Goal: Task Accomplishment & Management: Use online tool/utility

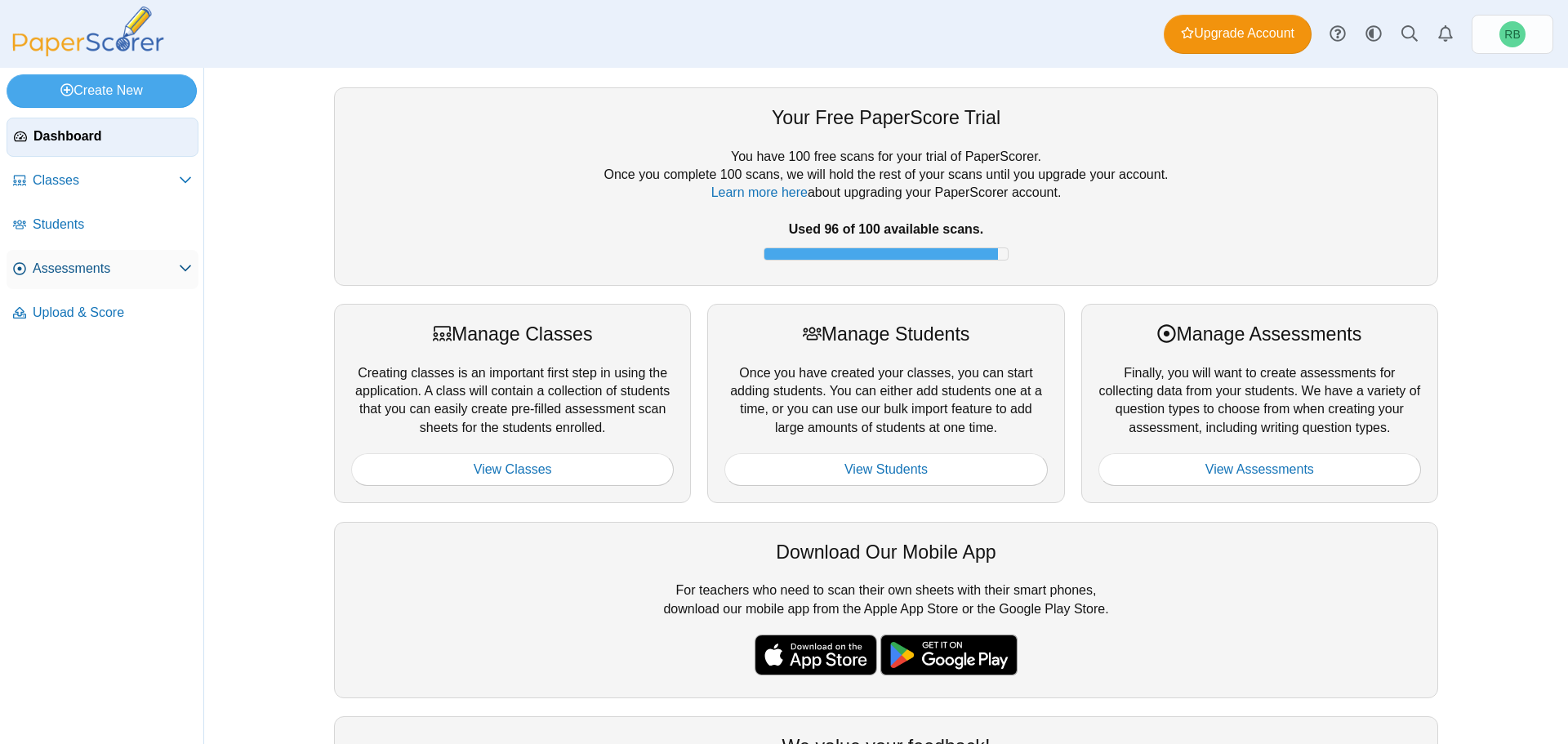
click at [79, 273] on span "Assessments" at bounding box center [105, 268] width 146 height 18
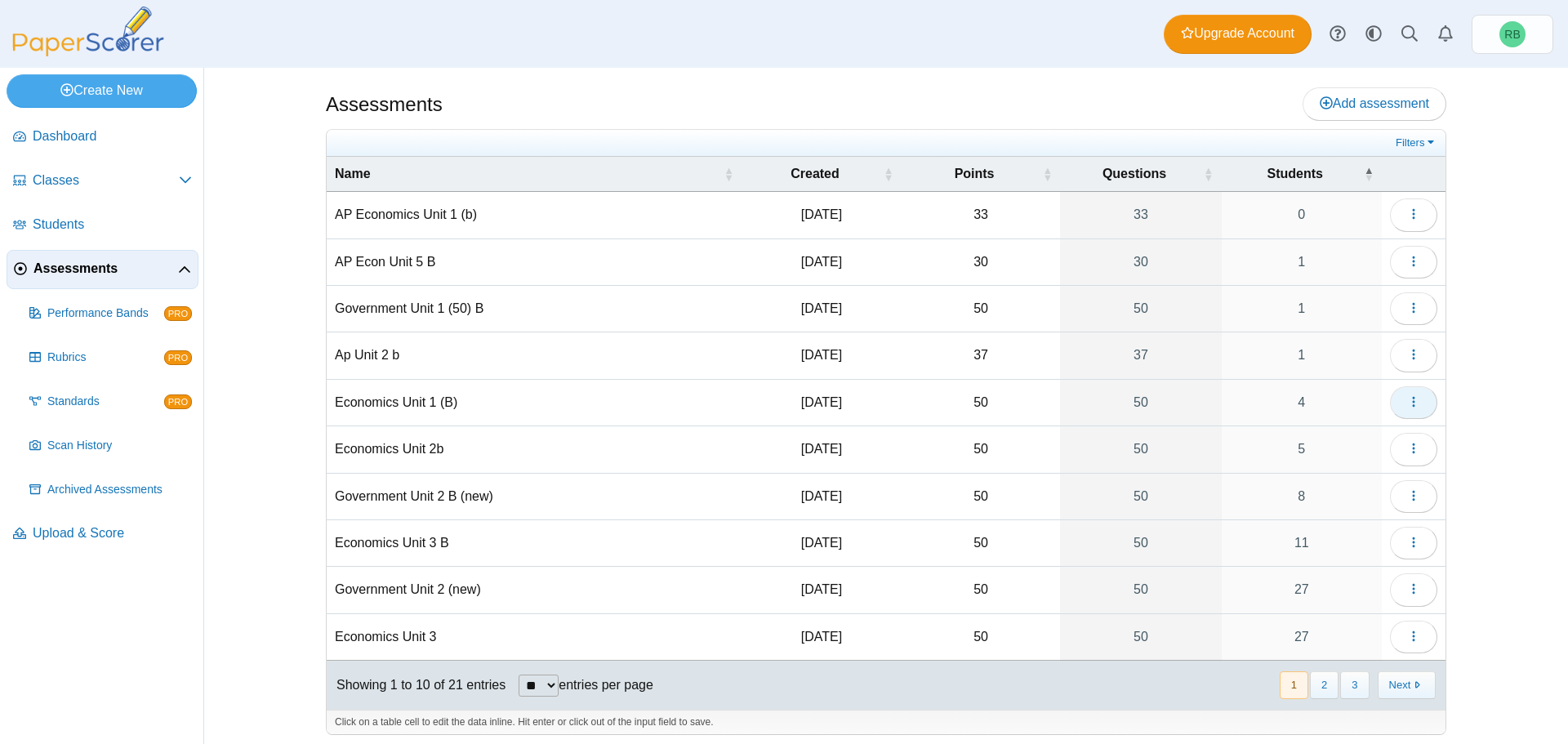
click at [1408, 404] on icon "button" at bounding box center [1413, 402] width 13 height 13
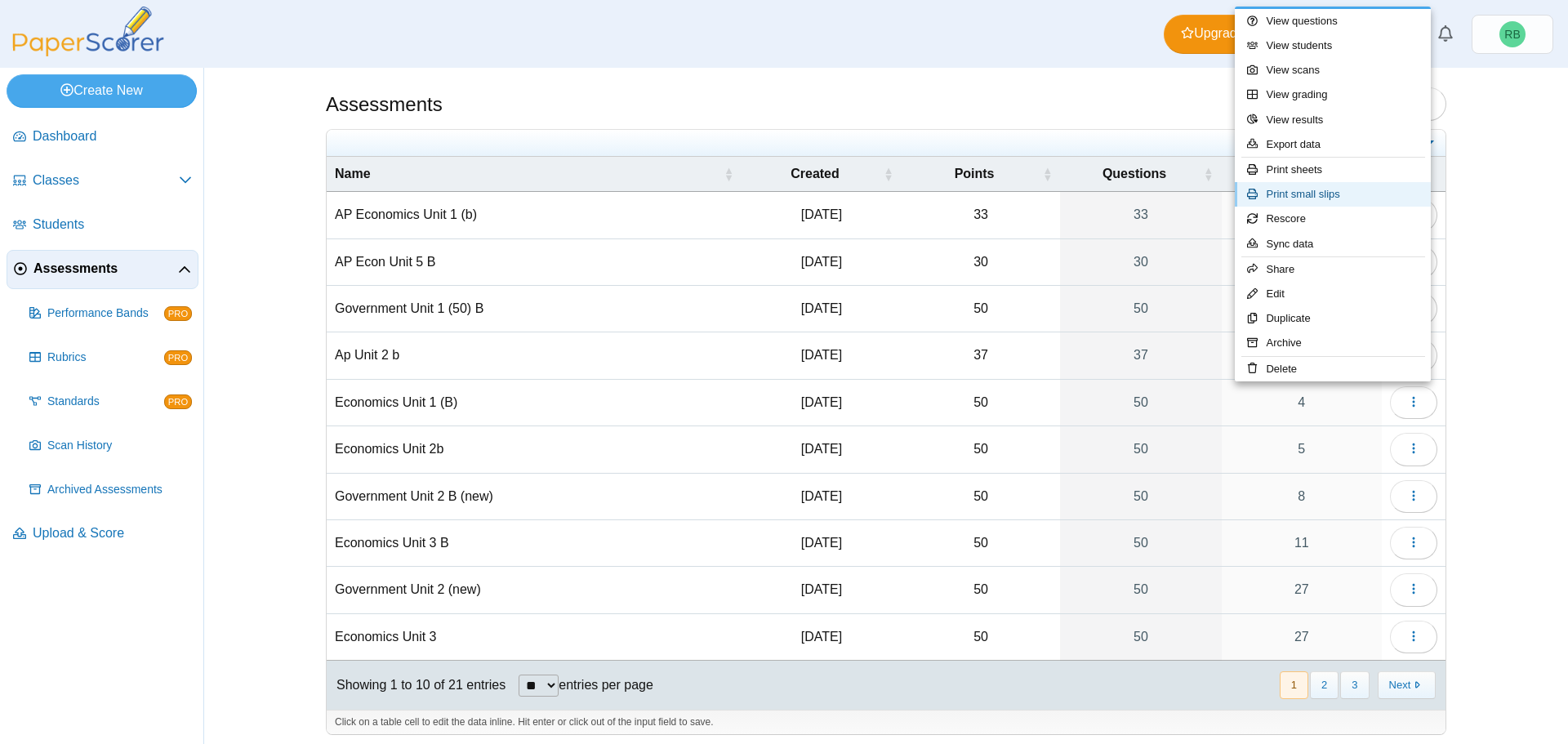
click at [1321, 190] on link "Print small slips" at bounding box center [1332, 195] width 196 height 25
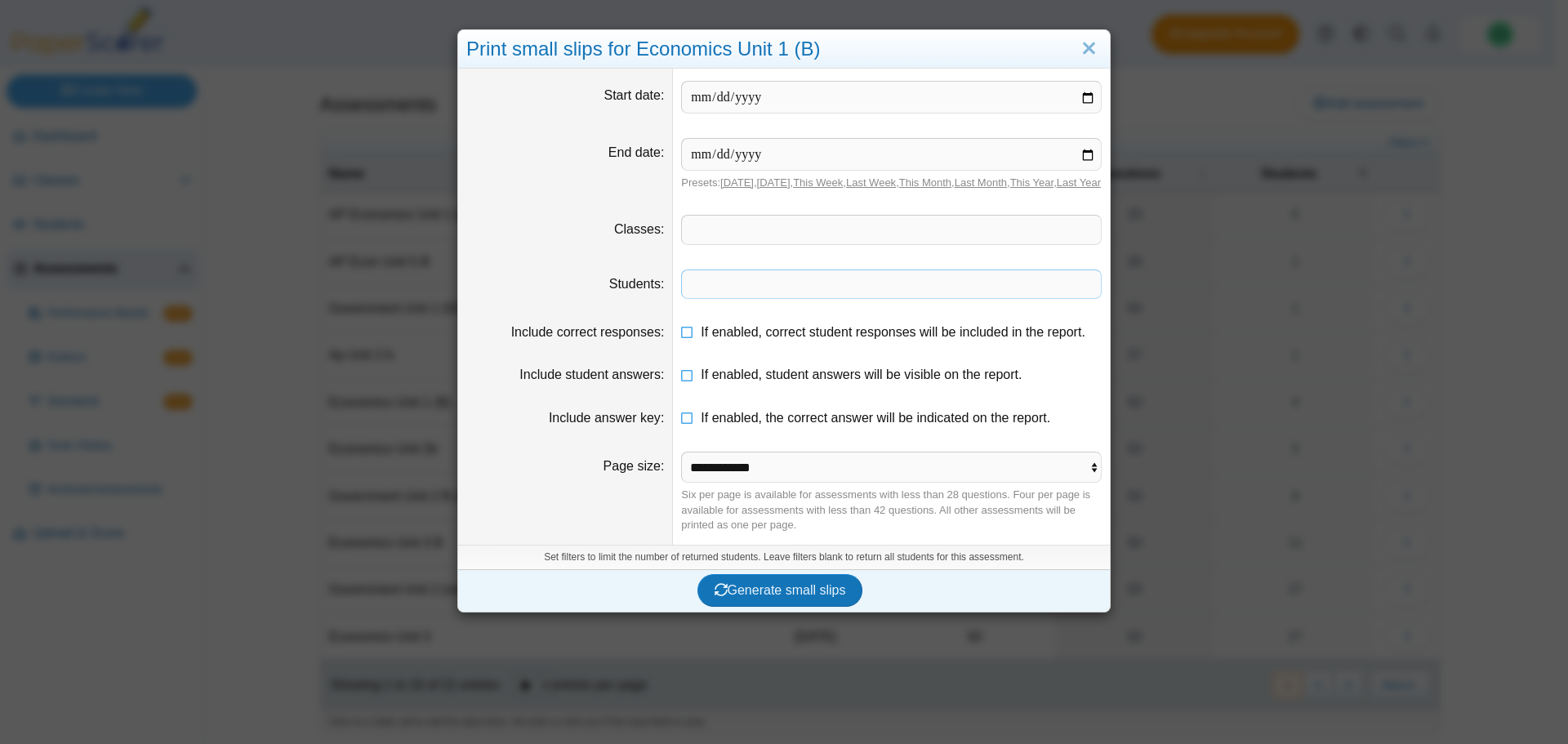
click at [837, 296] on span at bounding box center [891, 283] width 419 height 28
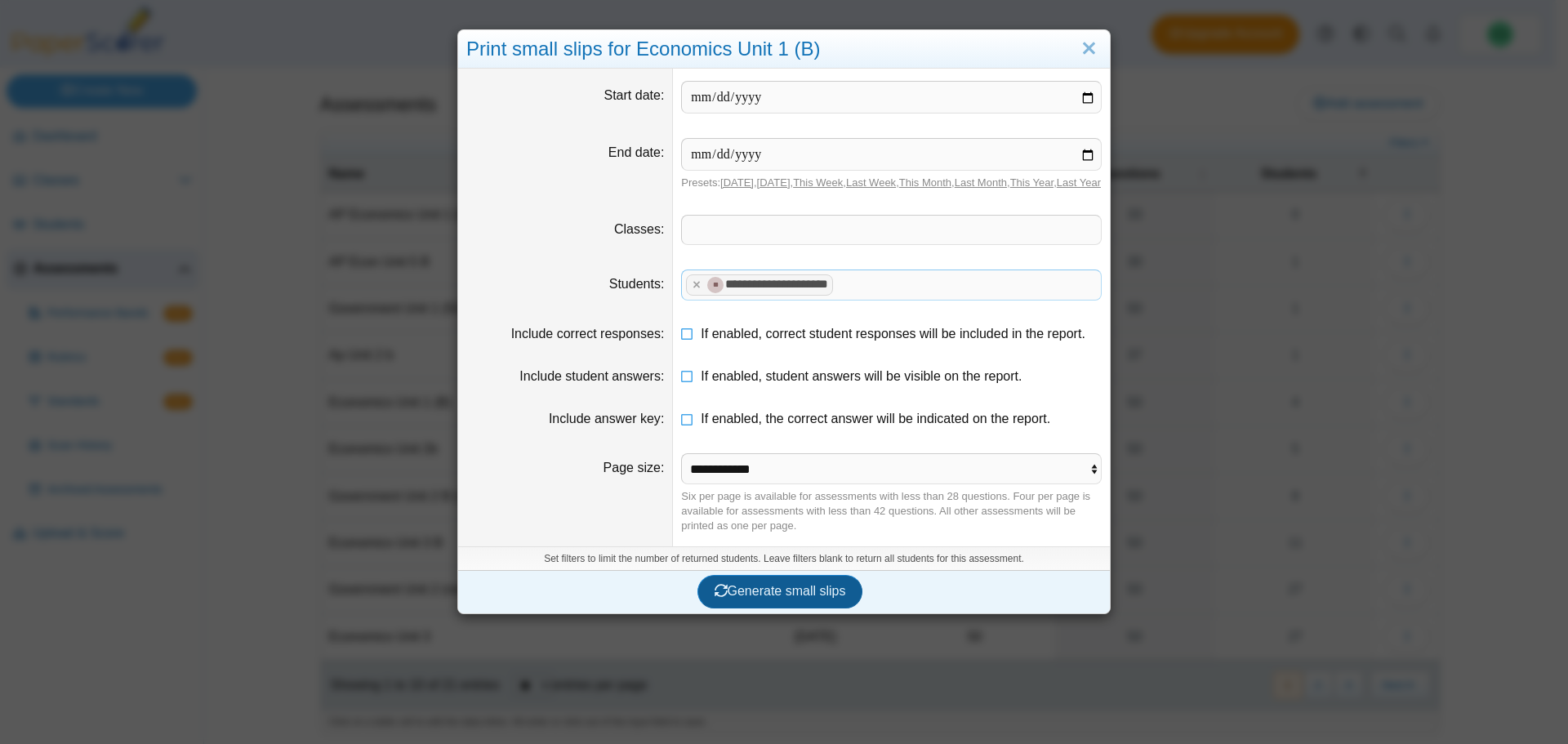
click at [811, 597] on span "Generate small slips" at bounding box center [781, 590] width 132 height 14
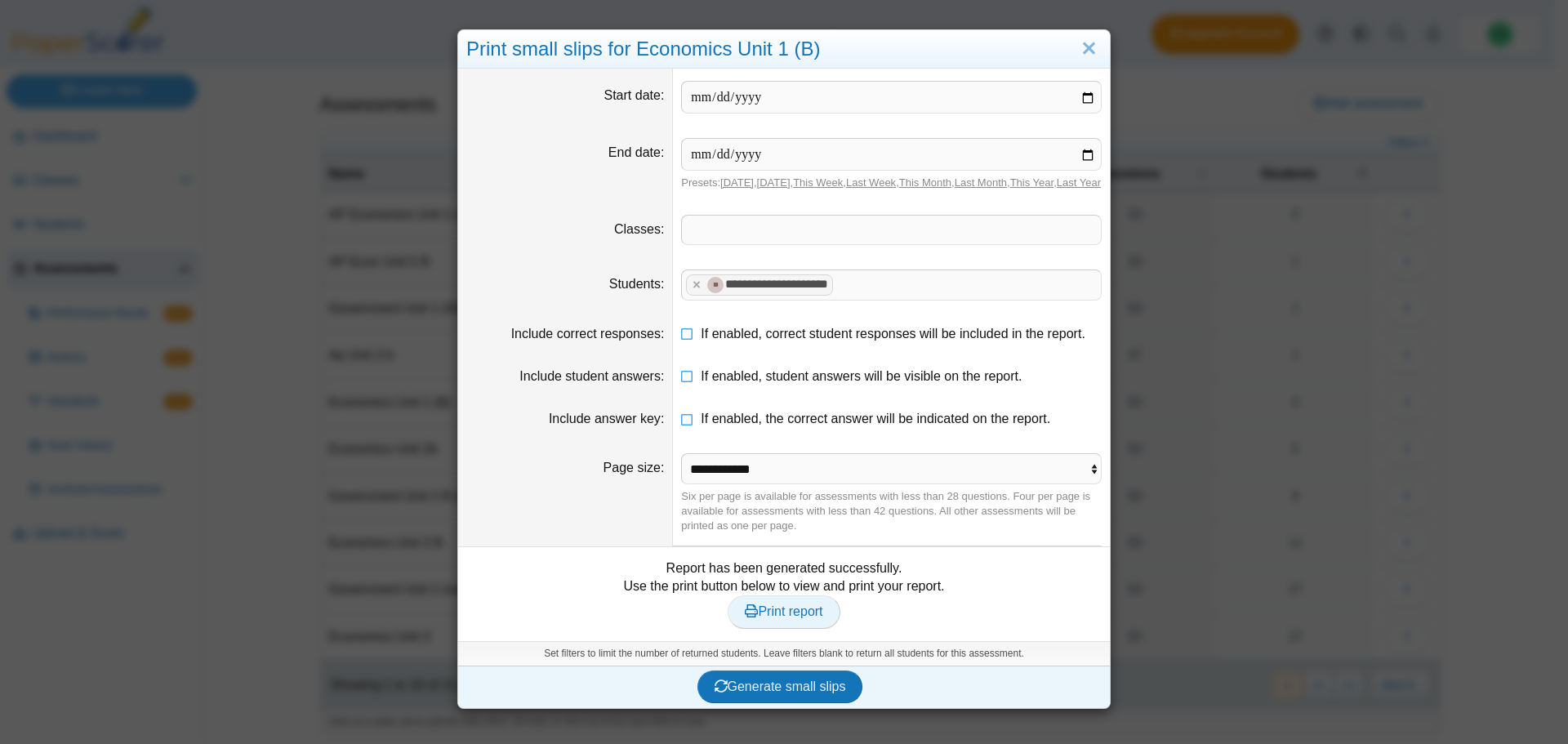
click at [805, 618] on span "Print report" at bounding box center [783, 610] width 77 height 14
click at [689, 290] on x "remove tag" at bounding box center [696, 284] width 14 height 10
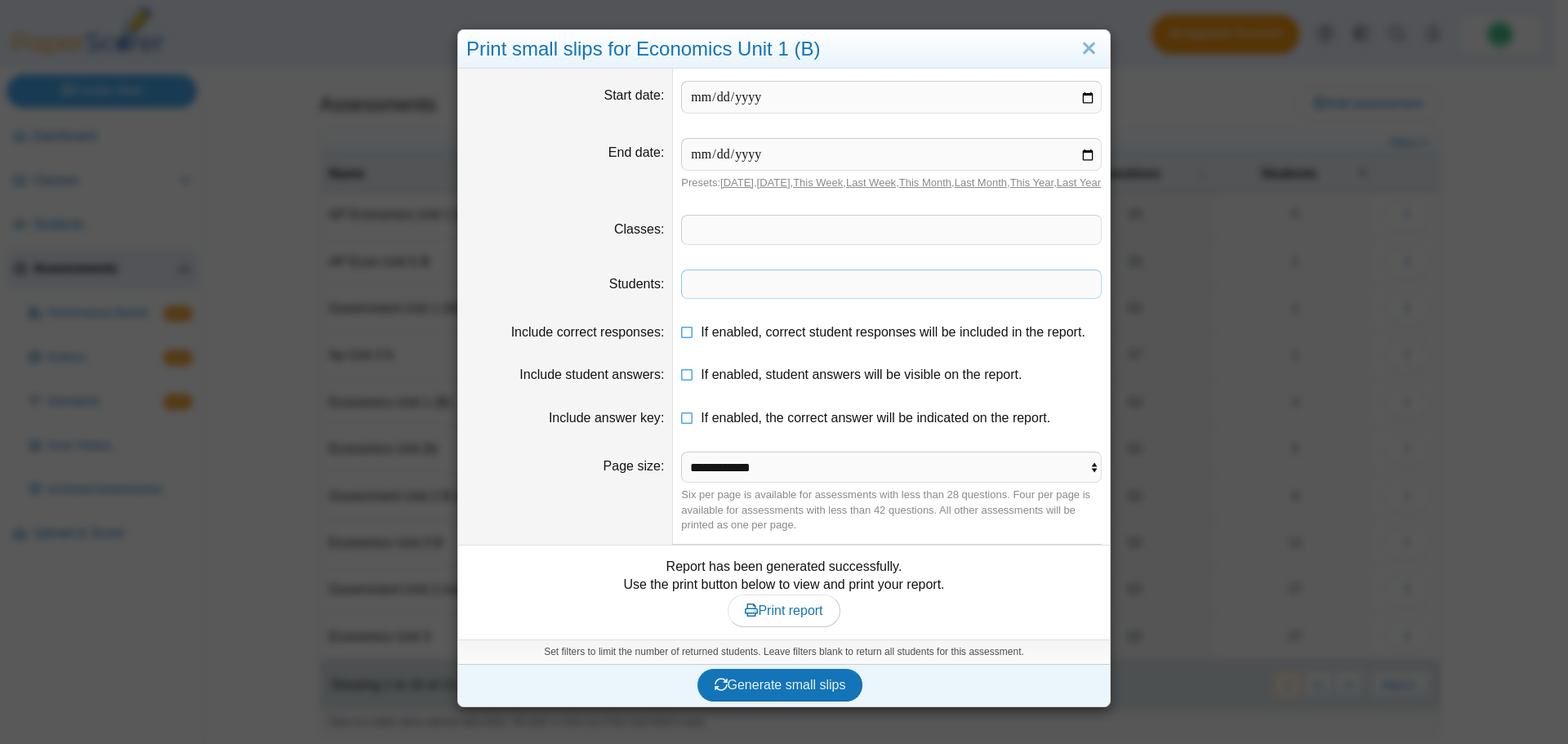
click at [700, 298] on span at bounding box center [891, 283] width 419 height 28
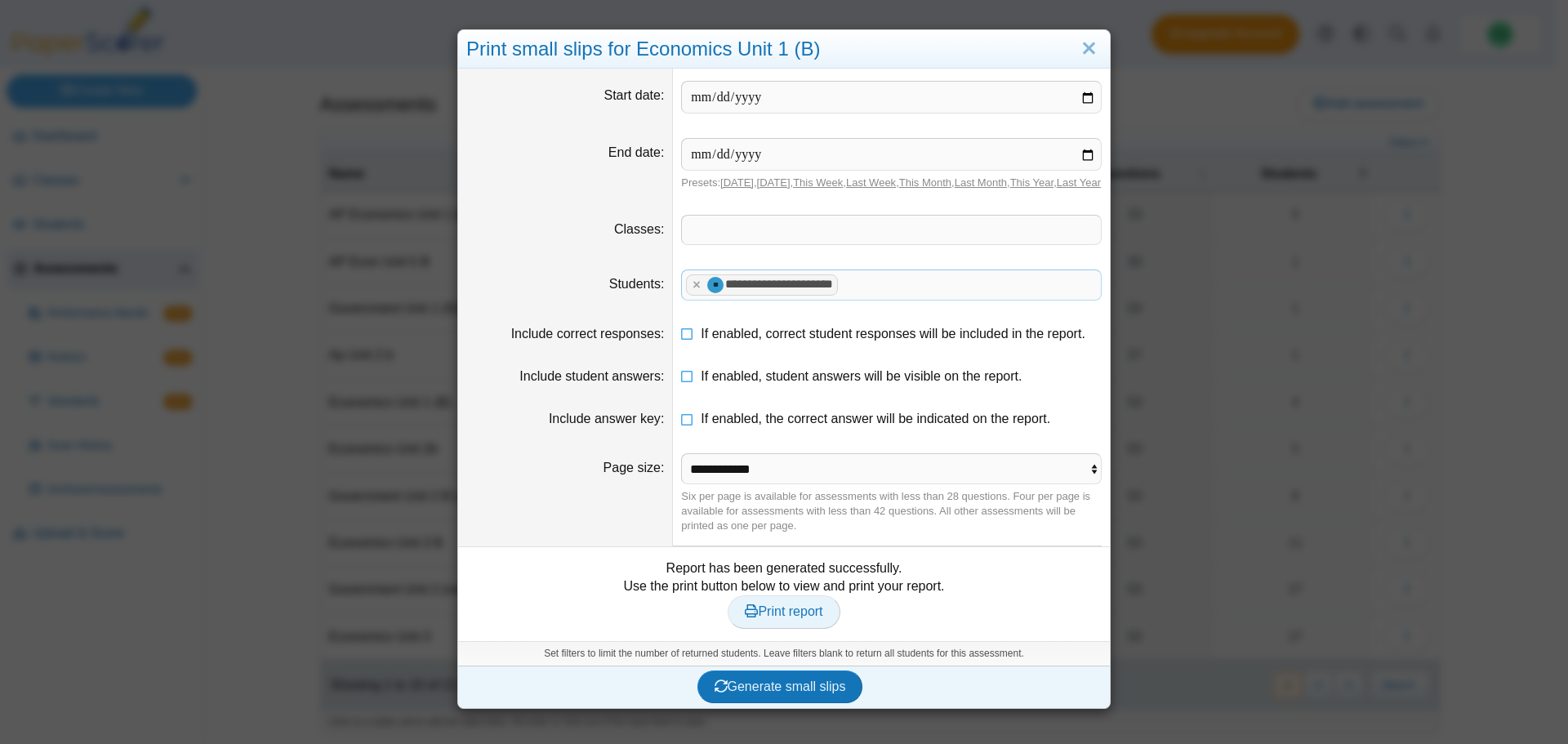
click at [767, 618] on span "Print report" at bounding box center [783, 610] width 77 height 14
click at [768, 703] on button "Generate small slips" at bounding box center [781, 687] width 166 height 32
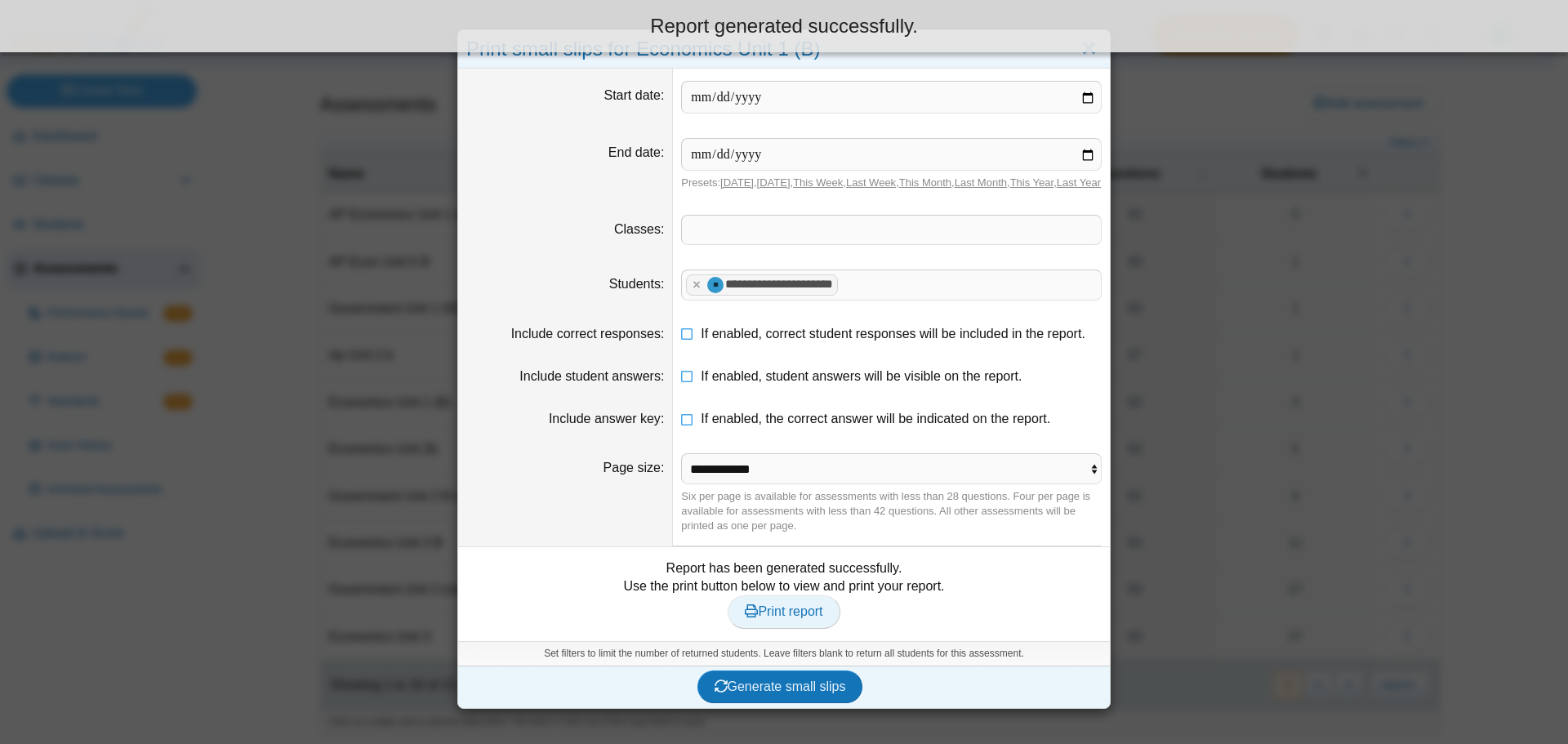
click at [733, 614] on link "Print report" at bounding box center [783, 611] width 112 height 32
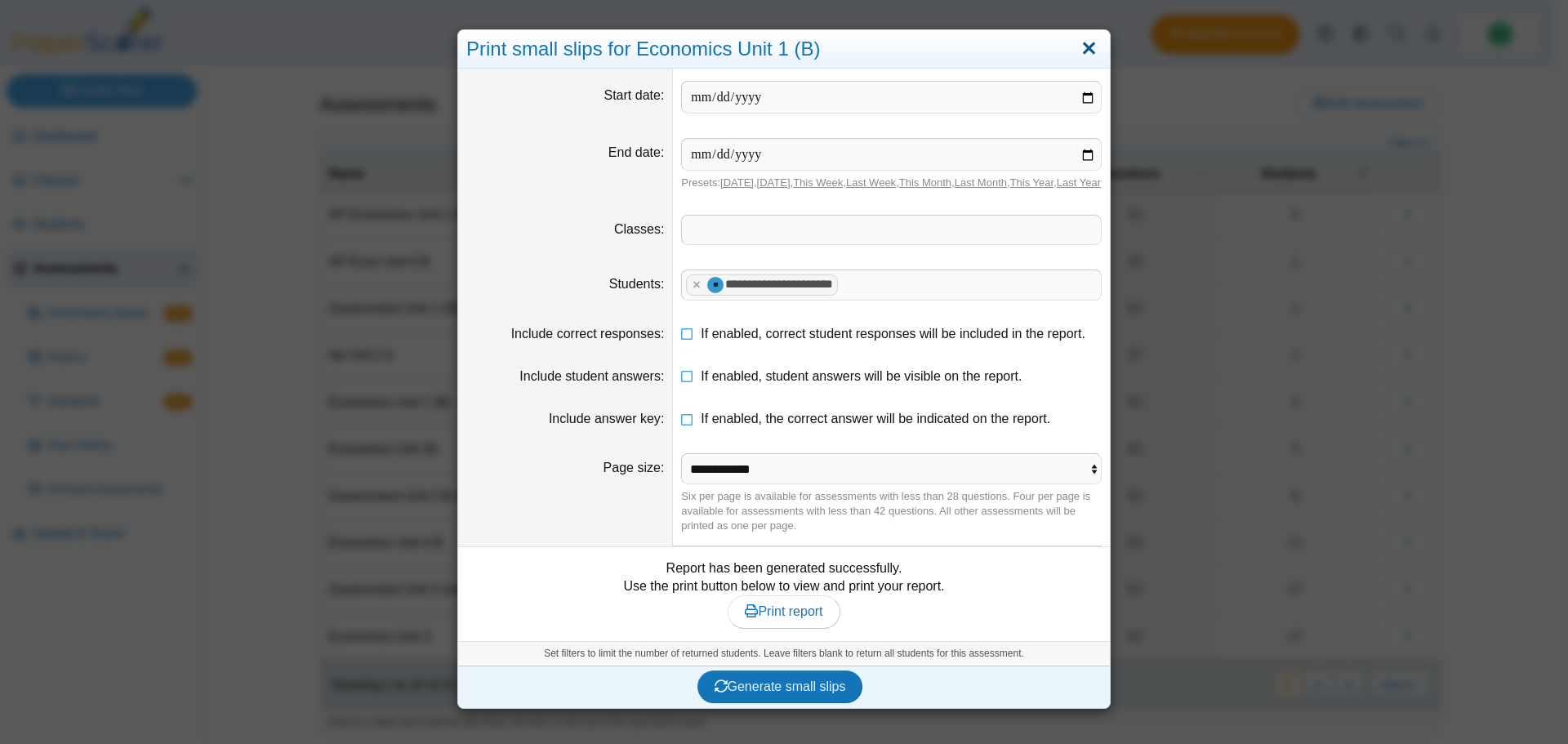
click at [1086, 47] on link "Close" at bounding box center [1089, 49] width 26 height 28
